Goal: Information Seeking & Learning: Learn about a topic

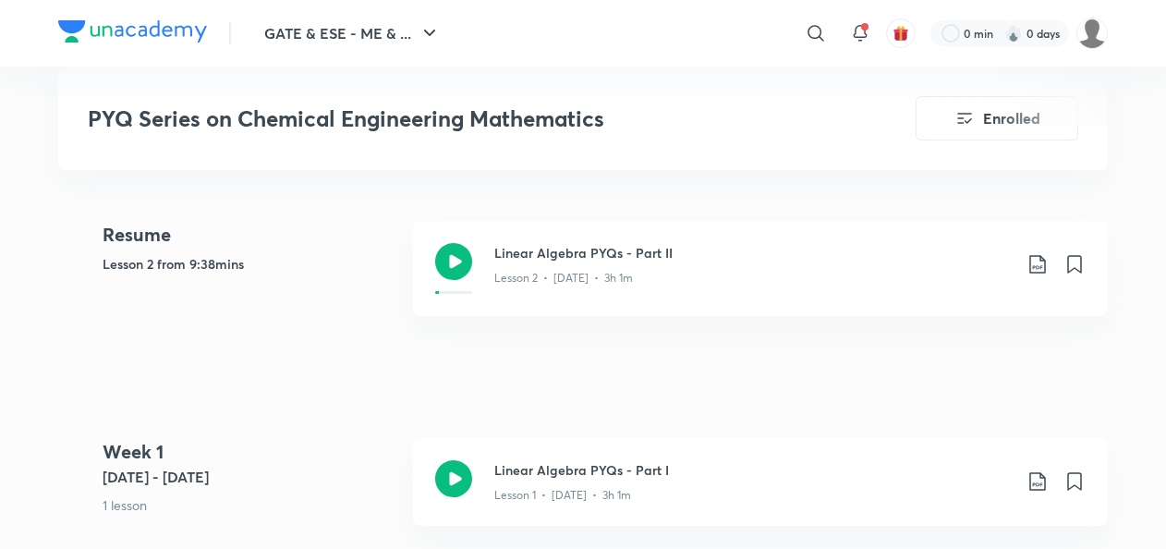
scroll to position [842, 0]
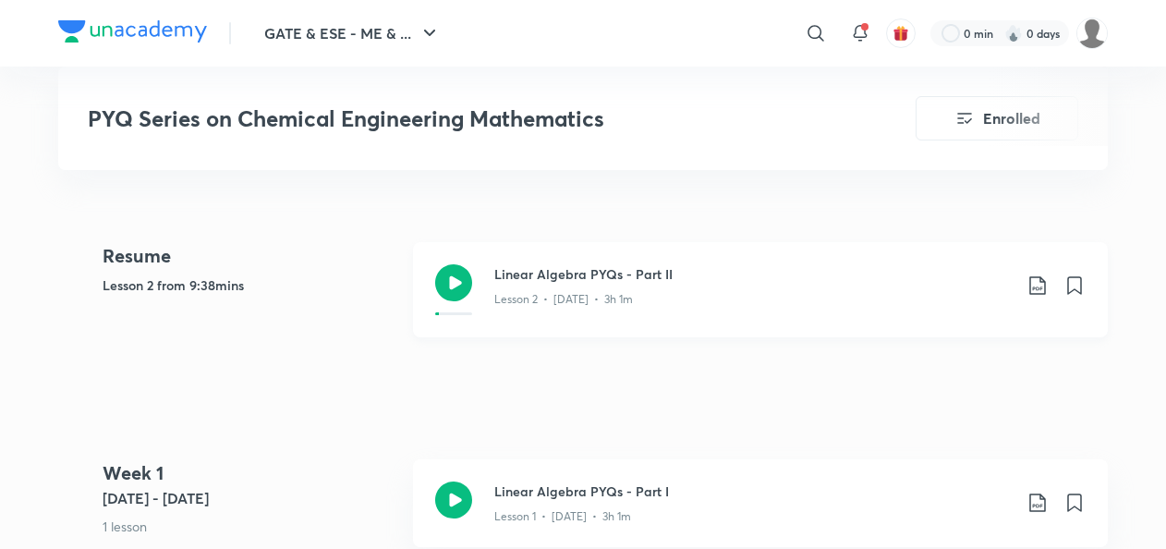
click at [548, 284] on div "Lesson 2 • [DATE] • 3h 1m" at bounding box center [752, 296] width 517 height 24
